Goal: Task Accomplishment & Management: Complete application form

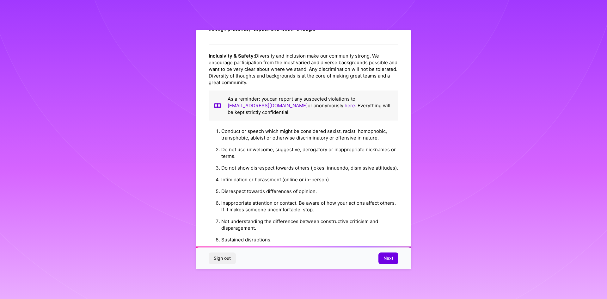
scroll to position [674, 0]
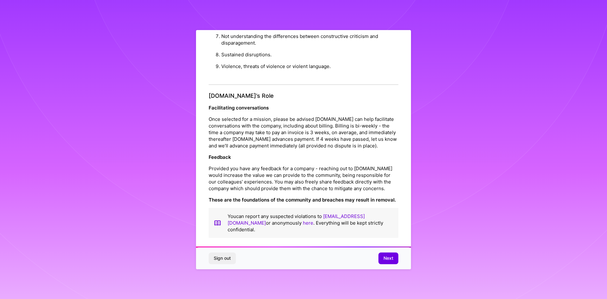
drag, startPoint x: 308, startPoint y: 105, endPoint x: 374, endPoint y: 283, distance: 189.6
click at [389, 259] on span "Next" at bounding box center [388, 258] width 10 height 6
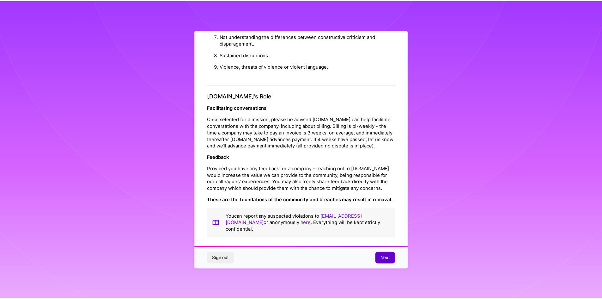
scroll to position [0, 0]
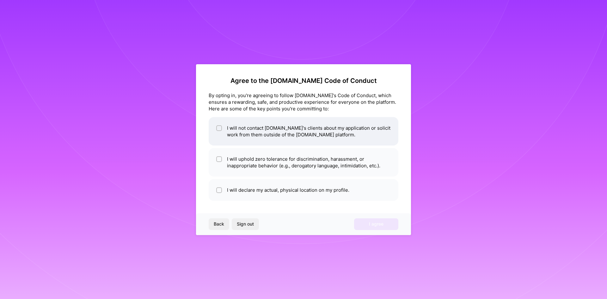
click at [297, 136] on li "I will not contact [DOMAIN_NAME]'s clients about my application or solicit work…" at bounding box center [304, 131] width 190 height 28
checkbox input "true"
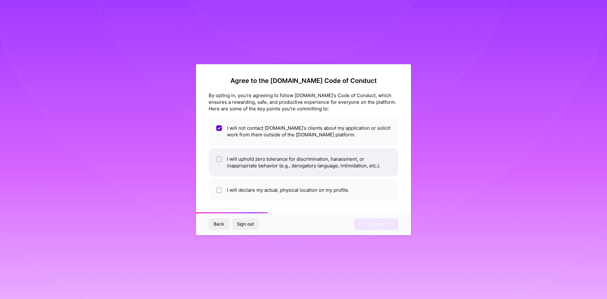
click at [306, 158] on li "I will uphold zero tolerance for discrimination, harassment, or inappropriate b…" at bounding box center [304, 162] width 190 height 28
checkbox input "true"
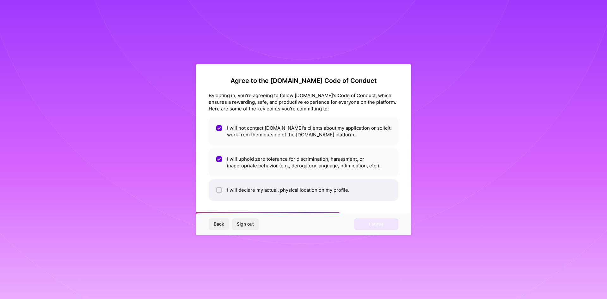
click at [300, 183] on li "I will declare my actual, physical location on my profile." at bounding box center [304, 190] width 190 height 22
checkbox input "true"
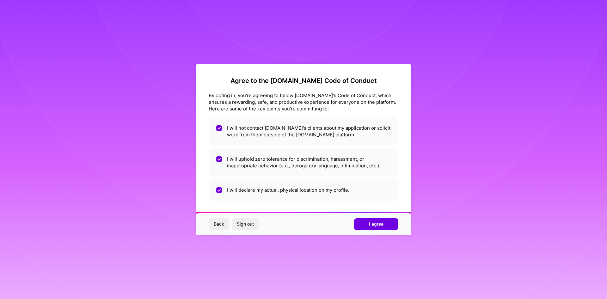
click at [376, 227] on button "I agree" at bounding box center [376, 223] width 44 height 11
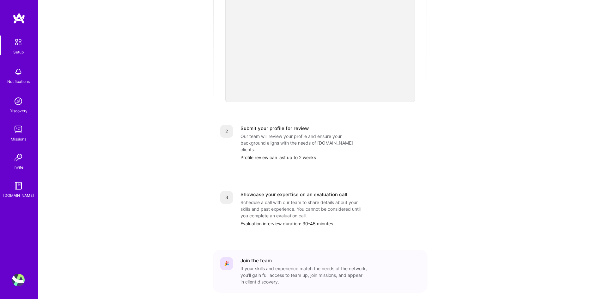
scroll to position [182, 0]
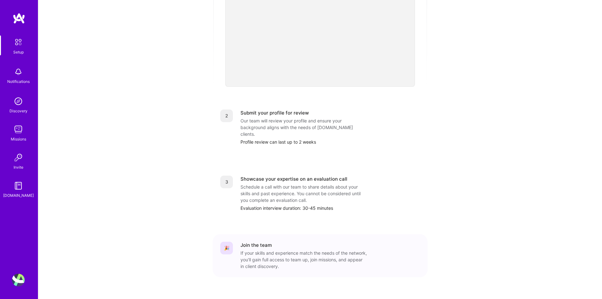
click at [19, 51] on div "Setup" at bounding box center [18, 52] width 10 height 7
click at [18, 25] on div "Setup Notifications Discovery Missions Invite [DOMAIN_NAME]" at bounding box center [19, 139] width 38 height 252
